Goal: Transaction & Acquisition: Purchase product/service

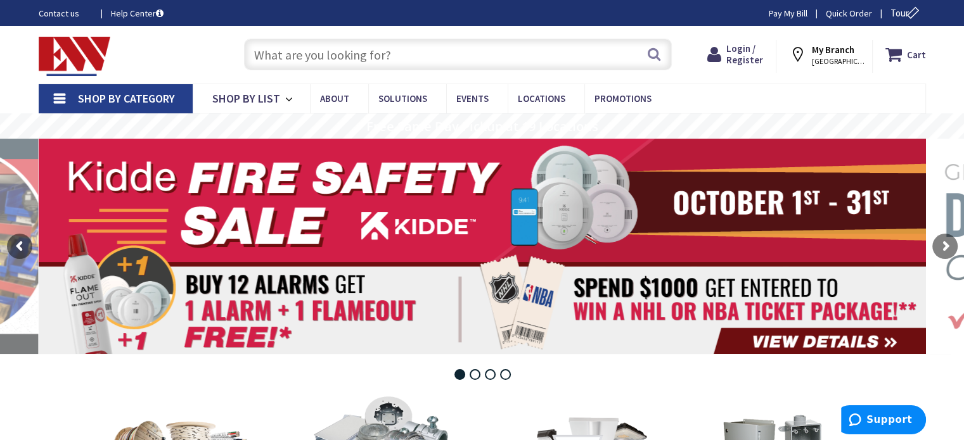
click at [590, 286] on rs-layer at bounding box center [482, 246] width 887 height 215
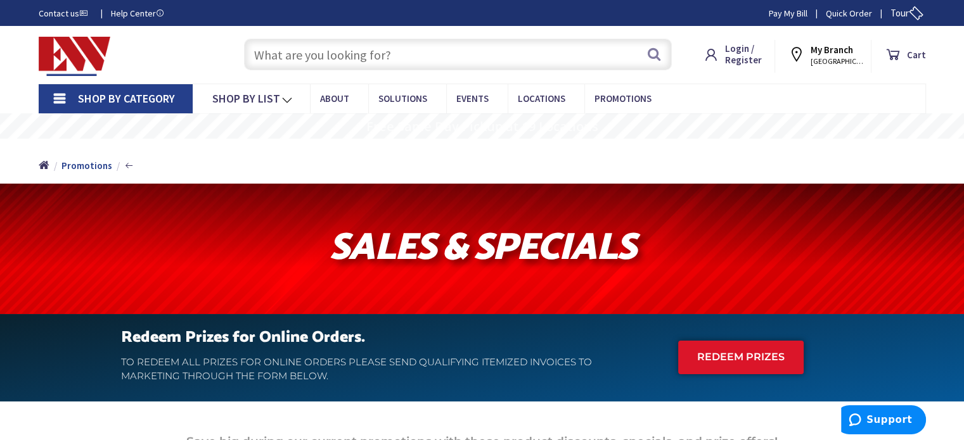
click at [830, 49] on strong "My Branch" at bounding box center [831, 50] width 42 height 12
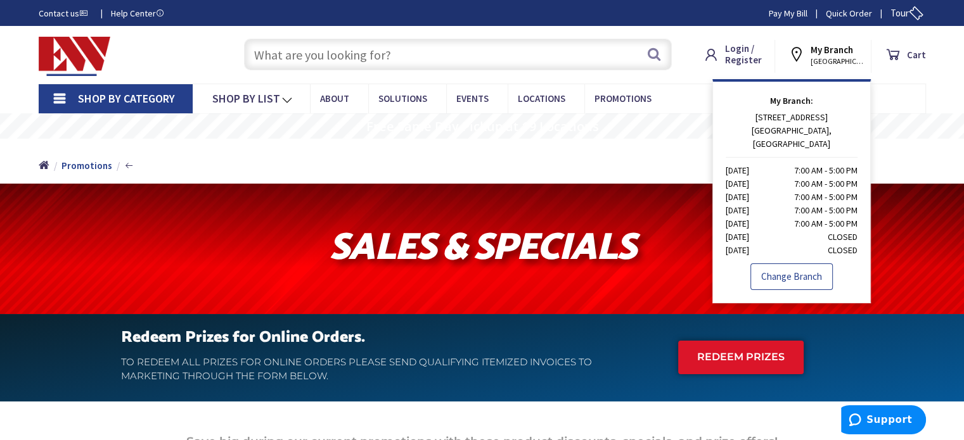
click at [798, 269] on link "Change Branch" at bounding box center [791, 277] width 82 height 27
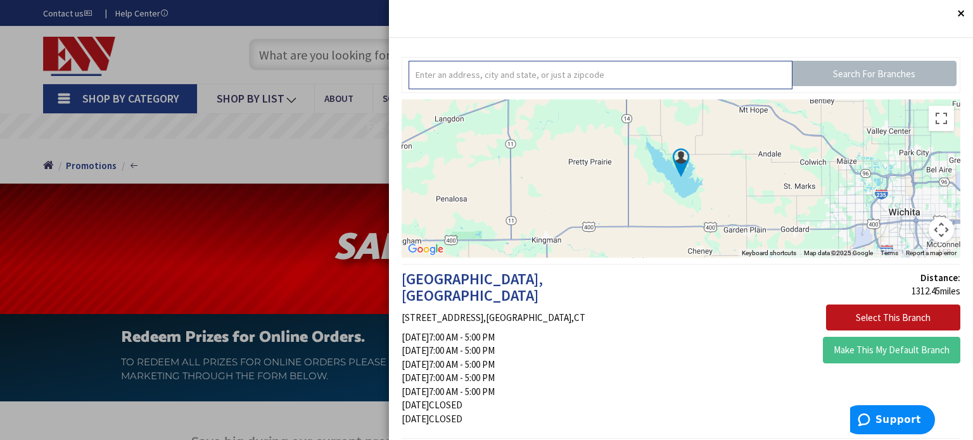
click at [649, 86] on input "text" at bounding box center [600, 75] width 383 height 29
type input "06475"
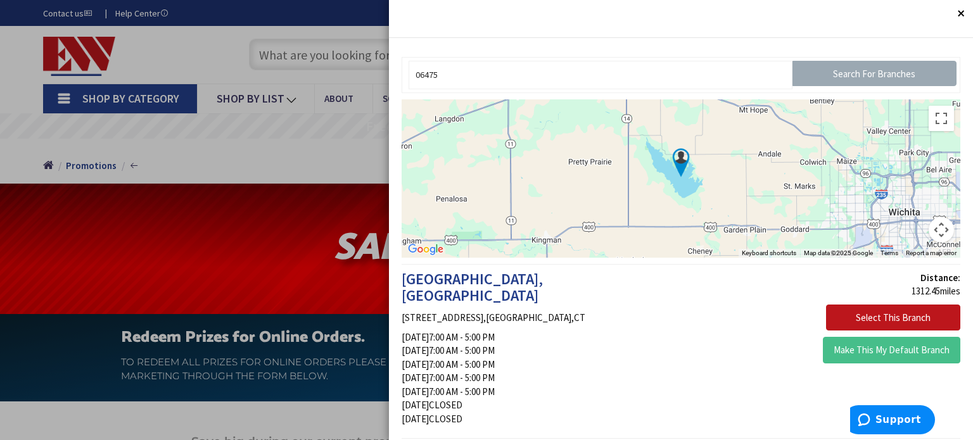
click at [865, 79] on input "Search For Branches" at bounding box center [875, 73] width 164 height 25
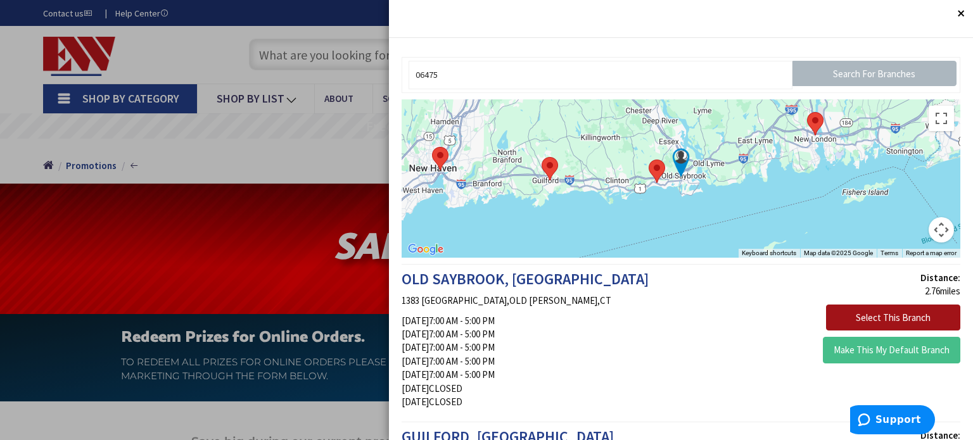
click at [889, 317] on button "Select This Branch" at bounding box center [893, 318] width 134 height 27
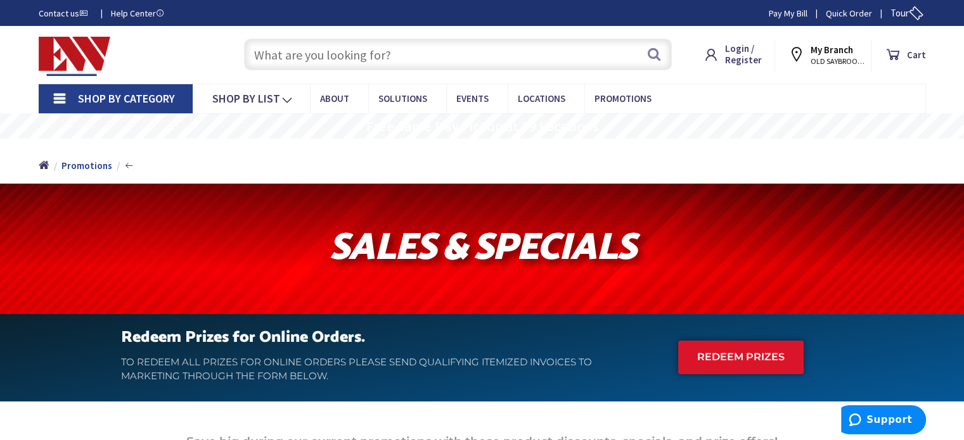
click at [329, 50] on input "text" at bounding box center [458, 55] width 428 height 32
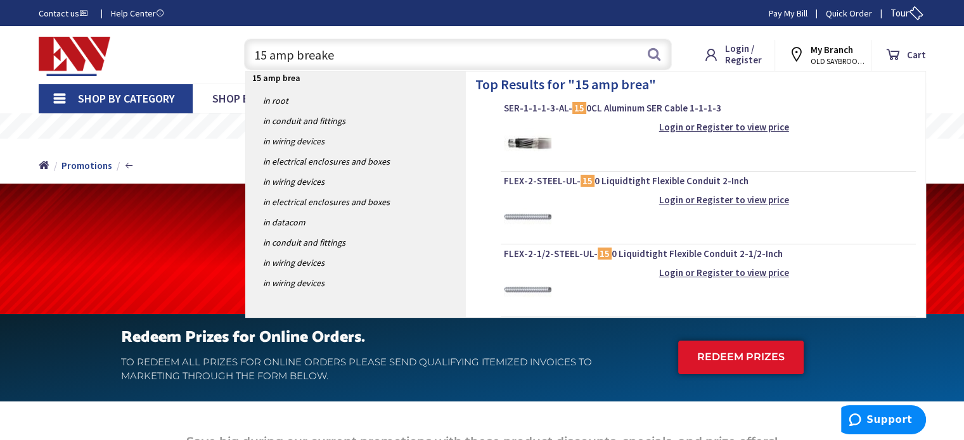
type input "15 amp breaker"
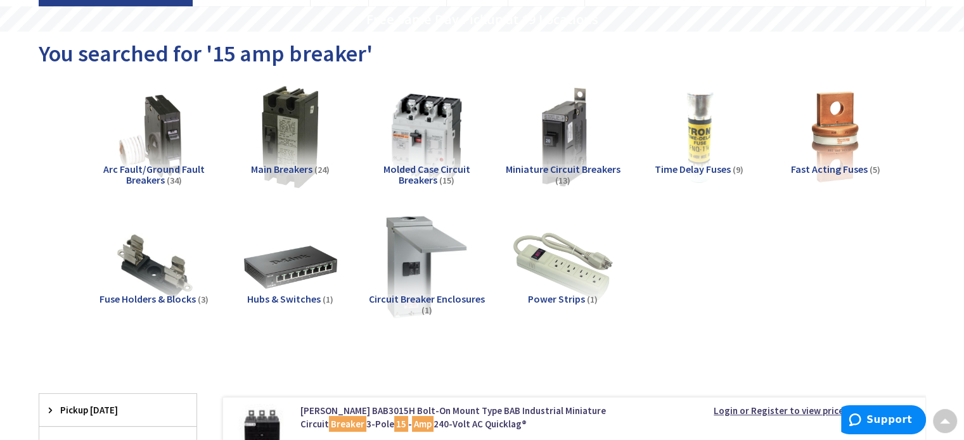
scroll to position [93, 0]
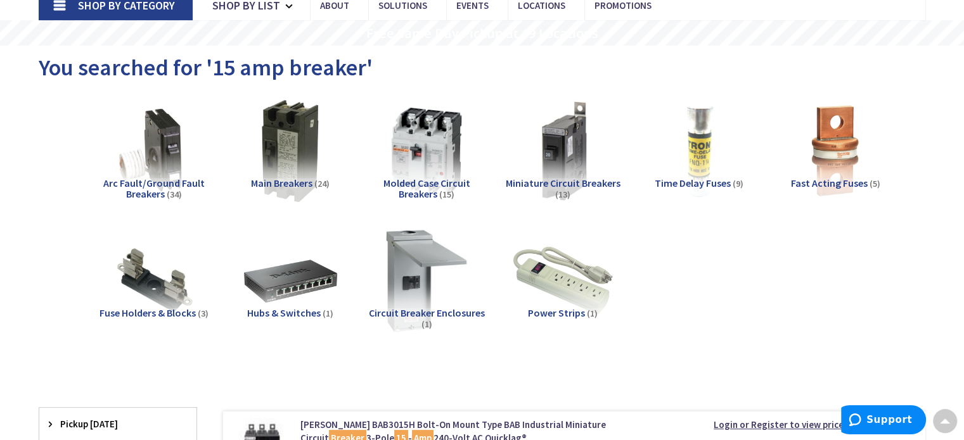
click at [275, 180] on span "Main Breakers" at bounding box center [281, 183] width 61 height 13
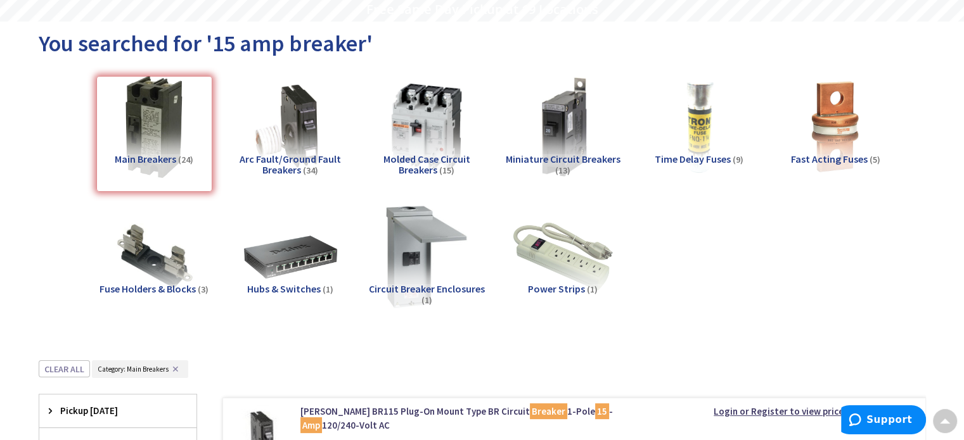
scroll to position [0, 0]
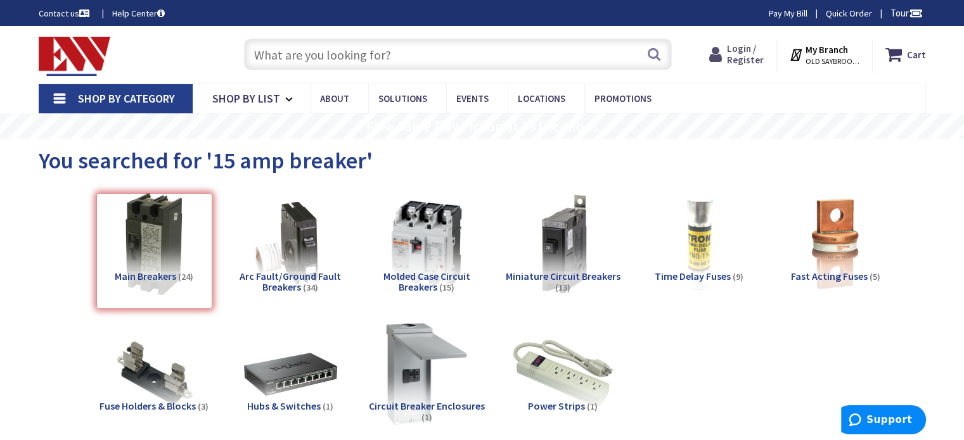
click at [740, 60] on span "Login / Register" at bounding box center [745, 53] width 37 height 23
